Goal: Find specific page/section: Find specific page/section

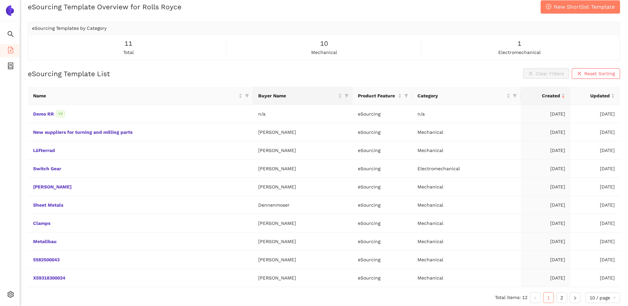
scroll to position [10, 0]
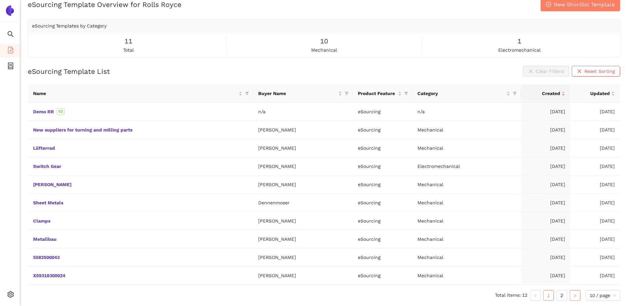
click at [573, 297] on icon "right" at bounding box center [575, 296] width 4 height 4
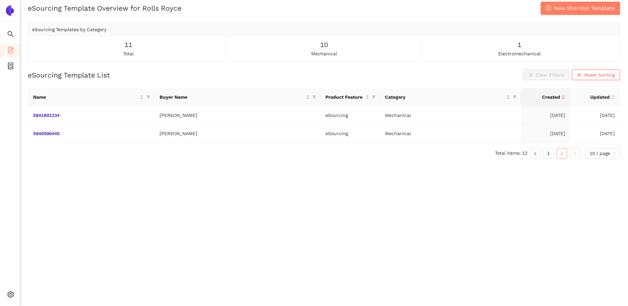
scroll to position [8, 0]
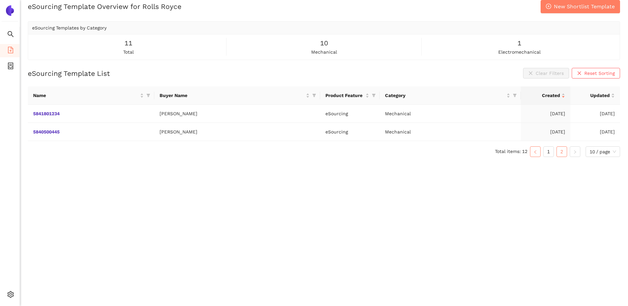
click at [535, 152] on icon "left" at bounding box center [535, 152] width 4 height 4
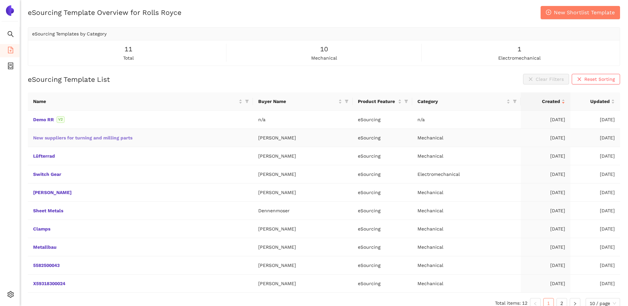
scroll to position [0, 0]
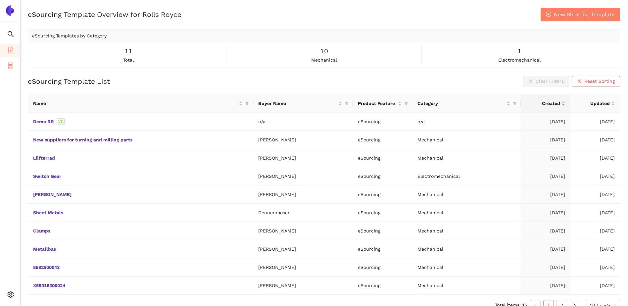
click at [11, 70] on span "container" at bounding box center [10, 66] width 7 height 13
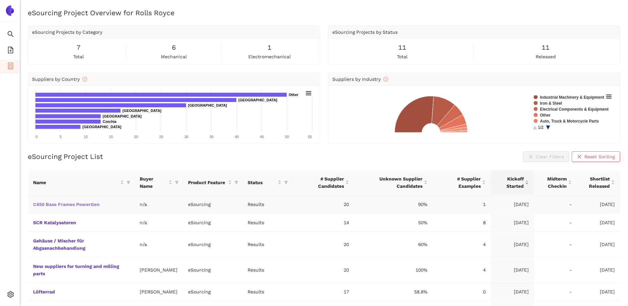
click at [0, 0] on link "C650 Base Frames PowerGen" at bounding box center [0, 0] width 0 height 0
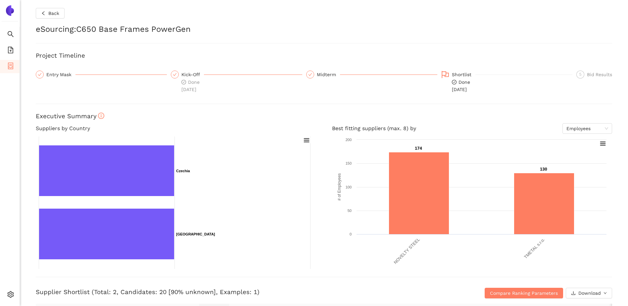
click at [44, 19] on div "Back eSourcing : C650 Base Frames PowerGen Project Timeline Entry Mask Kick-Off…" at bounding box center [324, 153] width 608 height 306
click at [43, 13] on icon "left" at bounding box center [43, 13] width 2 height 4
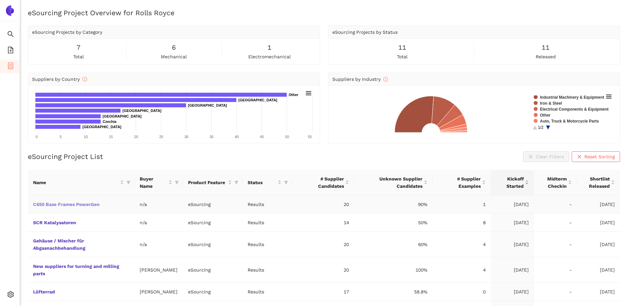
click at [0, 0] on link "C650 Base Frames PowerGen" at bounding box center [0, 0] width 0 height 0
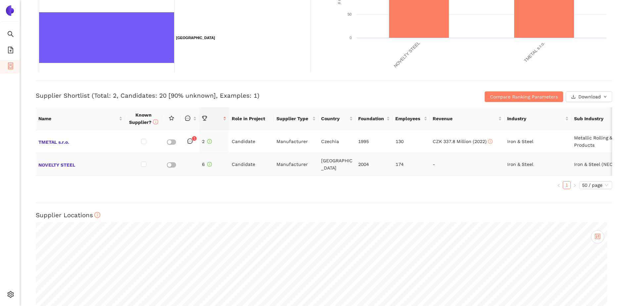
scroll to position [199, 0]
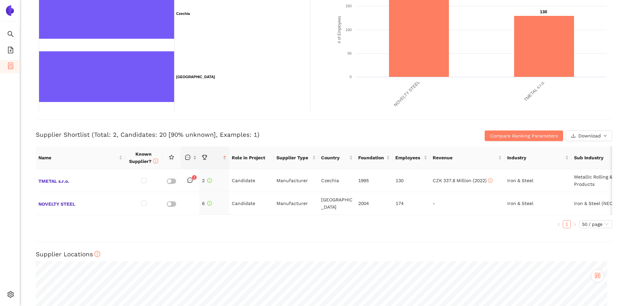
scroll to position [155, 0]
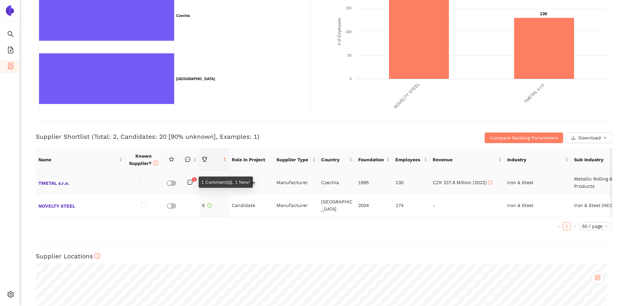
click at [190, 182] on icon "message" at bounding box center [189, 181] width 5 height 5
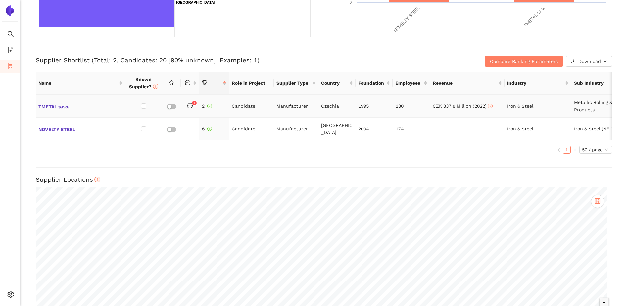
scroll to position [0, 0]
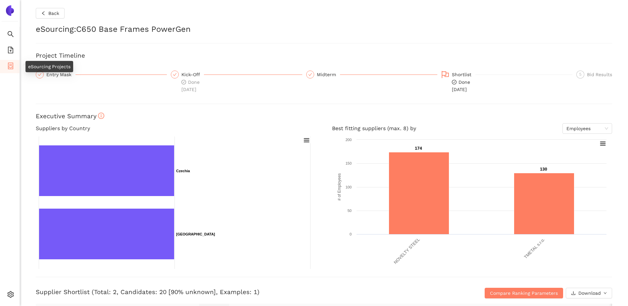
click at [11, 68] on icon "container" at bounding box center [10, 66] width 7 height 7
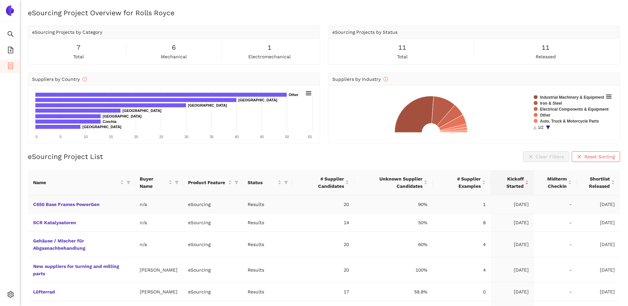
click at [349, 206] on td "20" at bounding box center [323, 204] width 62 height 18
click at [346, 203] on td "20" at bounding box center [323, 204] width 62 height 18
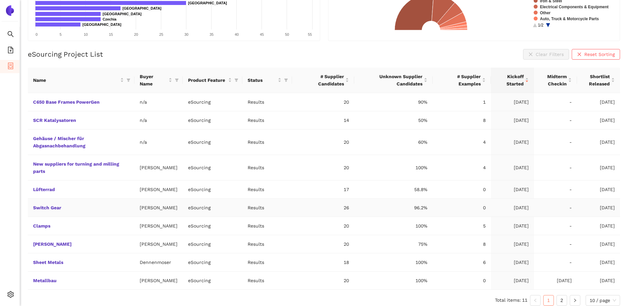
scroll to position [107, 0]
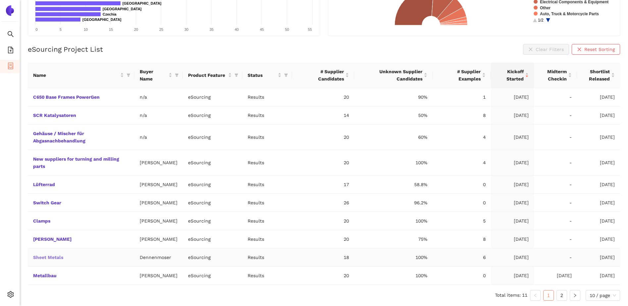
click at [0, 0] on link "Sheet Metals" at bounding box center [0, 0] width 0 height 0
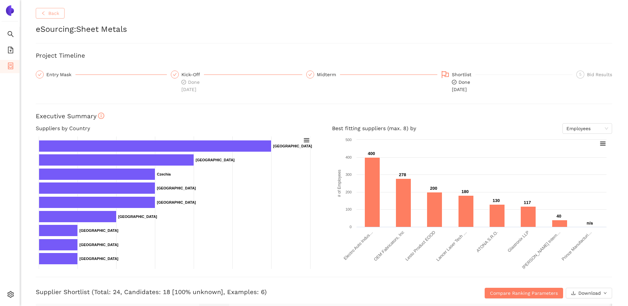
click at [48, 13] on button "Back" at bounding box center [50, 13] width 29 height 11
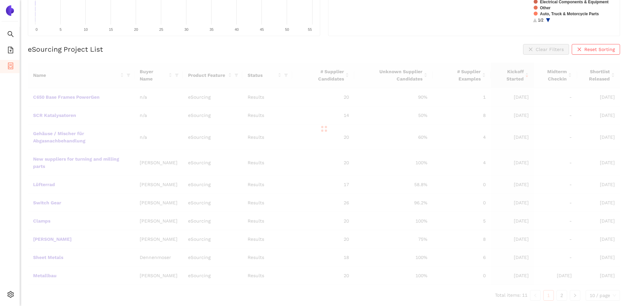
scroll to position [83, 0]
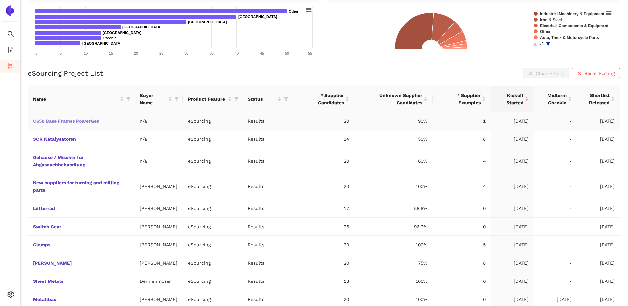
click at [0, 0] on link "C650 Base Frames PowerGen" at bounding box center [0, 0] width 0 height 0
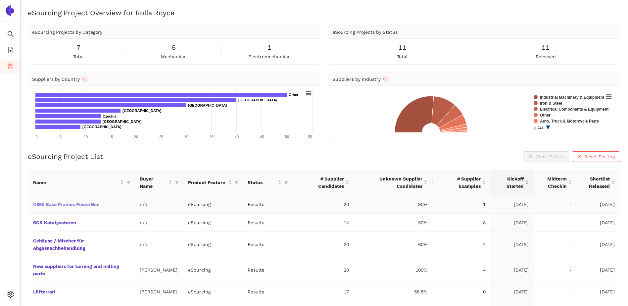
click at [0, 0] on link "C650 Base Frames PowerGen" at bounding box center [0, 0] width 0 height 0
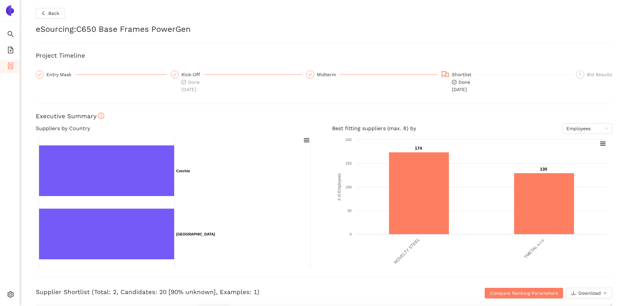
click at [14, 64] on icon "container" at bounding box center [10, 66] width 7 height 7
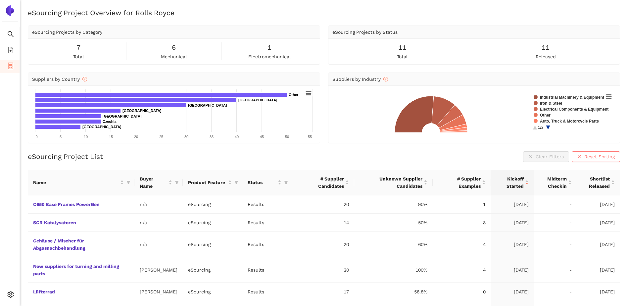
click at [580, 156] on icon "close" at bounding box center [580, 157] width 4 height 4
click at [0, 0] on link "C650 Base Frames PowerGen" at bounding box center [0, 0] width 0 height 0
